Goal: Information Seeking & Learning: Check status

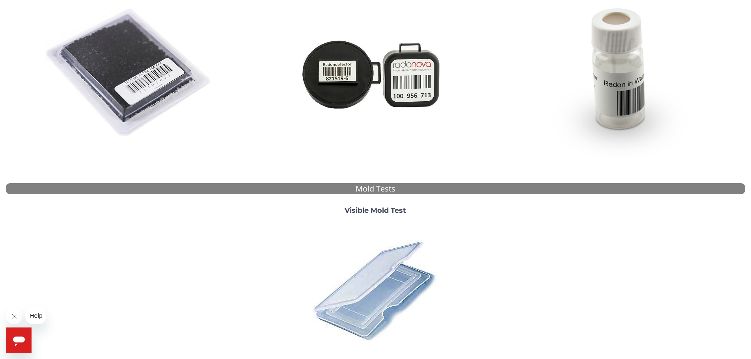
scroll to position [217, 0]
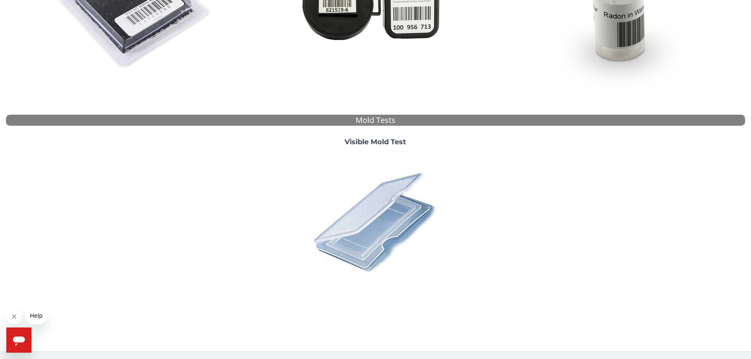
click at [404, 203] on img at bounding box center [375, 222] width 138 height 138
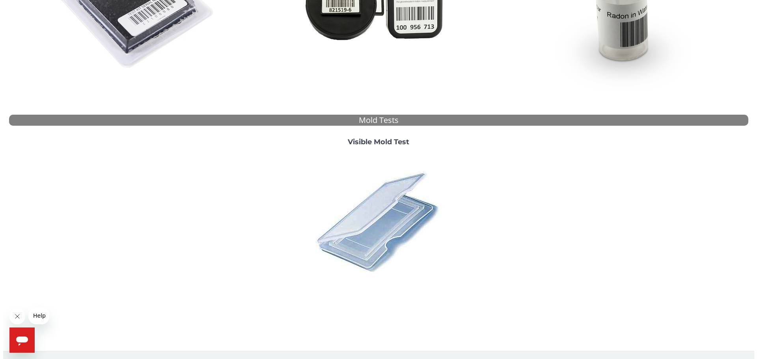
scroll to position [0, 0]
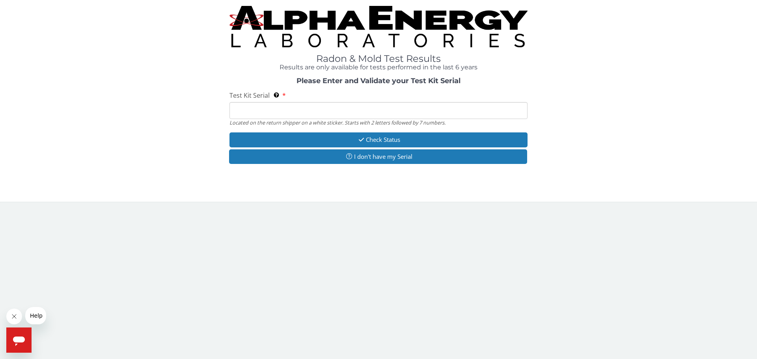
click at [325, 117] on input "Test Kit Serial Located on the return shipper on a white sticker. Starts with 2…" at bounding box center [379, 110] width 298 height 17
click at [327, 115] on input "Test Kit Serial Located on the return shipper on a white sticker. Starts with 2…" at bounding box center [379, 110] width 298 height 17
click at [337, 108] on input "Test Kit Serial Located on the return shipper on a white sticker. Starts with 2…" at bounding box center [379, 110] width 298 height 17
drag, startPoint x: 461, startPoint y: 192, endPoint x: 430, endPoint y: 140, distance: 61.0
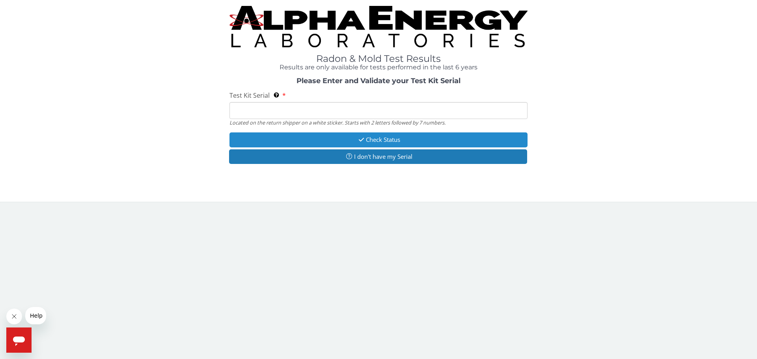
click at [461, 191] on div "Radon & Mold Test Results Results are only available for tests performed in the…" at bounding box center [378, 101] width 757 height 202
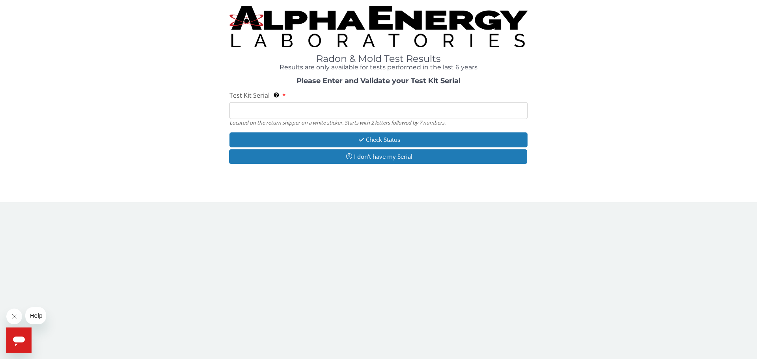
click at [428, 110] on input "Test Kit Serial Located on the return shipper on a white sticker. Starts with 2…" at bounding box center [379, 110] width 298 height 17
drag, startPoint x: 428, startPoint y: 110, endPoint x: 362, endPoint y: 170, distance: 89.4
click at [372, 188] on div at bounding box center [379, 187] width 298 height 4
click at [348, 107] on input "Test Kit Serial Located on the return shipper on a white sticker. Starts with 2…" at bounding box center [379, 110] width 298 height 17
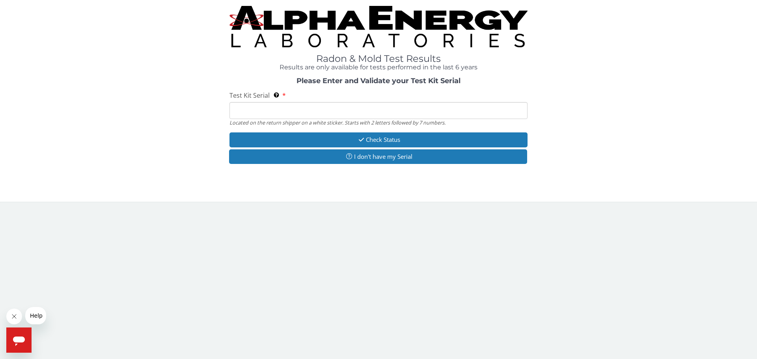
click at [349, 107] on input "Test Kit Serial Located on the return shipper on a white sticker. Starts with 2…" at bounding box center [379, 110] width 298 height 17
click at [246, 111] on input "Test Kit Serial Located on the return shipper on a white sticker. Starts with 2…" at bounding box center [379, 110] width 298 height 17
paste input "194929"
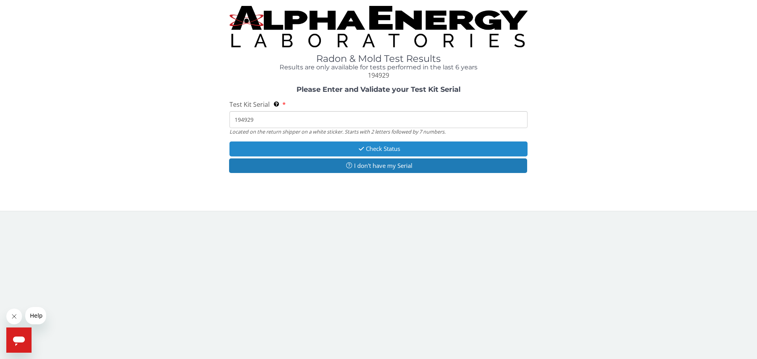
click at [399, 146] on button "Check Status" at bounding box center [379, 149] width 298 height 15
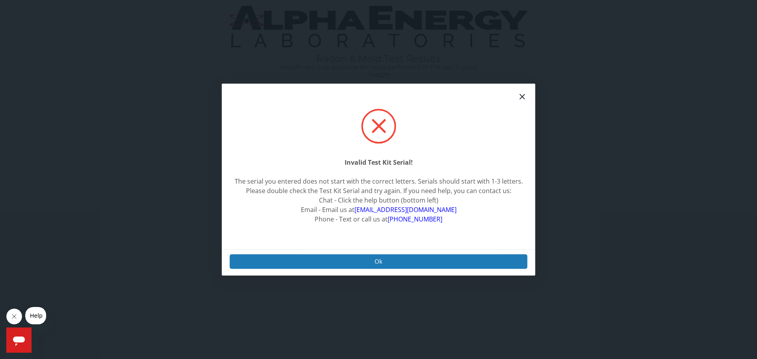
click at [520, 97] on icon at bounding box center [523, 97] width 6 height 6
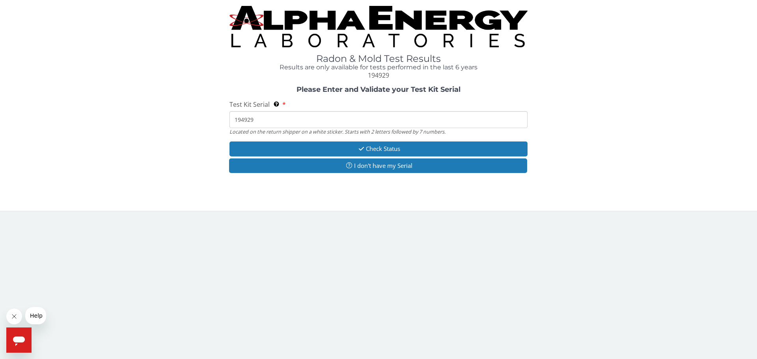
drag, startPoint x: 232, startPoint y: 118, endPoint x: 269, endPoint y: 119, distance: 36.3
click at [233, 118] on input "194929" at bounding box center [379, 119] width 298 height 17
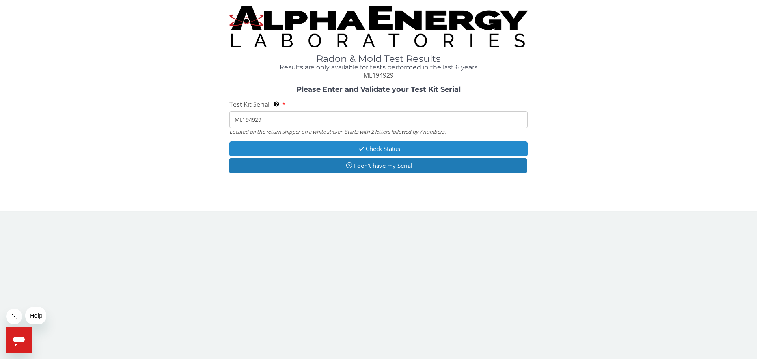
type input "ML194929"
click at [379, 145] on button "Check Status" at bounding box center [379, 149] width 298 height 15
